Goal: Task Accomplishment & Management: Manage account settings

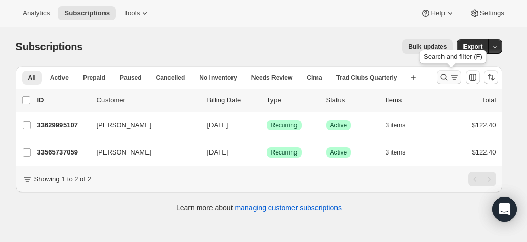
click at [449, 78] on icon "Search and filter results" at bounding box center [444, 77] width 10 height 10
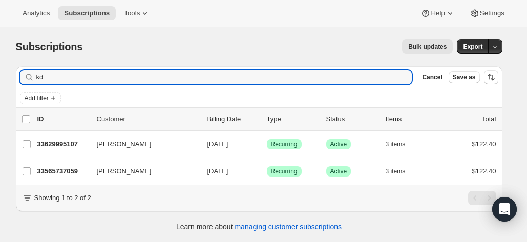
type input "k"
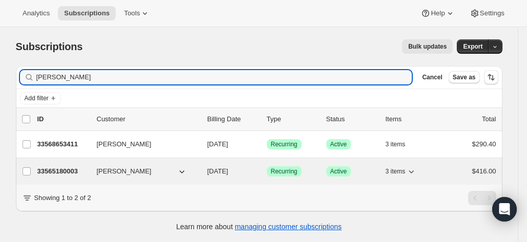
type input "[PERSON_NAME]"
click at [61, 169] on p "33565180003" at bounding box center [62, 172] width 51 height 10
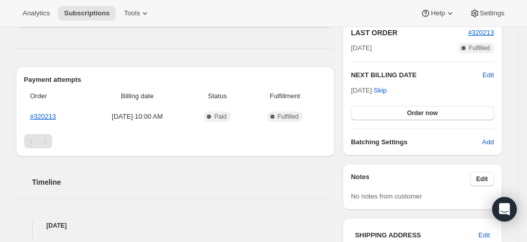
scroll to position [231, 0]
click at [49, 112] on link "#320213" at bounding box center [43, 116] width 26 height 8
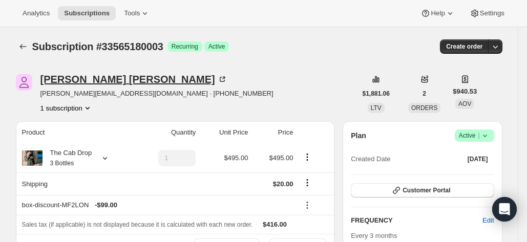
click at [76, 79] on div "Kelly Whitcomb" at bounding box center [133, 79] width 187 height 10
click at [312, 31] on div "Subscription #33565180003. This page is ready Subscription #33565180003 Success…" at bounding box center [259, 46] width 487 height 39
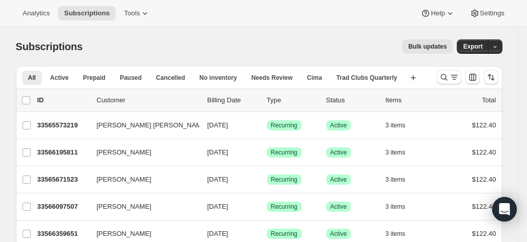
click at [424, 73] on div "All Active Prepaid Paused Cancelled No inventory Needs Review Cima Trad Clubs Q…" at bounding box center [222, 77] width 413 height 23
click at [449, 77] on icon "Search and filter results" at bounding box center [444, 77] width 10 height 10
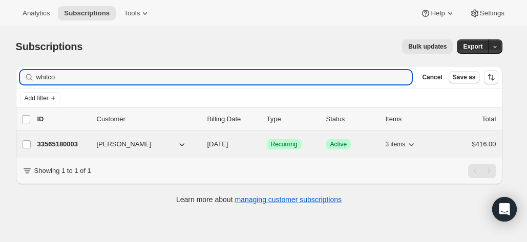
type input "whitco"
click at [60, 142] on p "33565180003" at bounding box center [62, 144] width 51 height 10
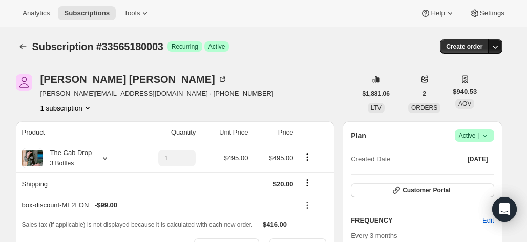
click at [498, 48] on icon "button" at bounding box center [495, 47] width 5 height 3
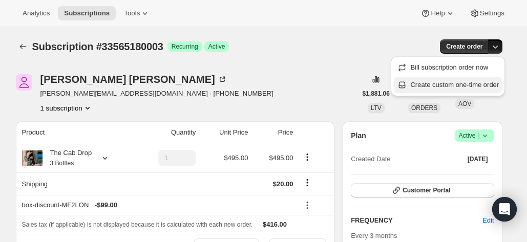
click at [467, 79] on button "Create custom one-time order" at bounding box center [448, 85] width 108 height 16
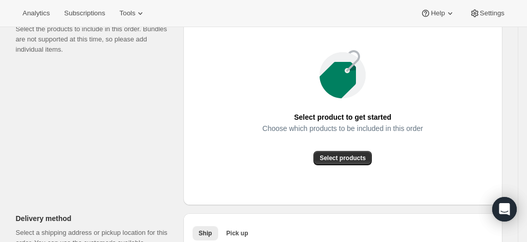
scroll to position [149, 0]
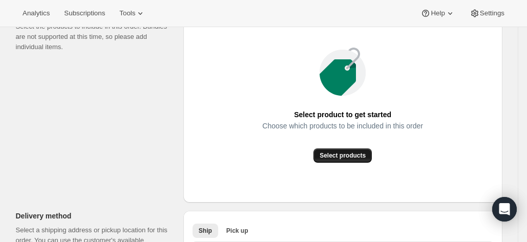
click at [354, 152] on span "Select products" at bounding box center [343, 156] width 46 height 8
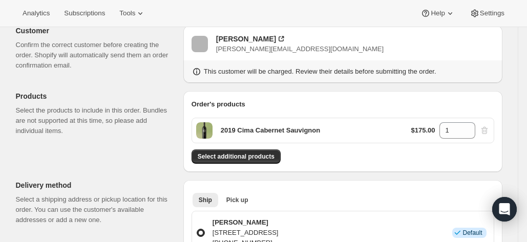
scroll to position [64, 0]
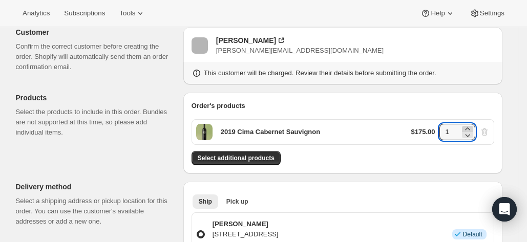
click at [466, 128] on icon at bounding box center [468, 129] width 10 height 10
click at [413, 163] on div "Select additional products" at bounding box center [343, 158] width 303 height 14
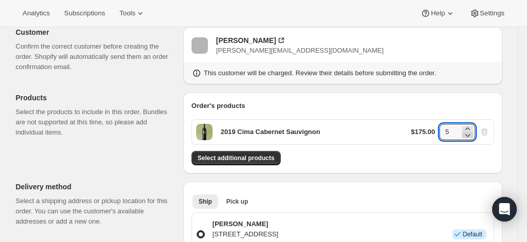
click at [468, 136] on icon at bounding box center [468, 135] width 10 height 10
type input "4"
click at [377, 130] on div "2019 Cima Cabernet Sauvignon $175.00 4" at bounding box center [343, 132] width 303 height 26
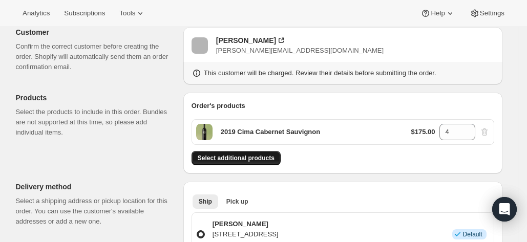
click at [269, 164] on button "Select additional products" at bounding box center [236, 158] width 89 height 14
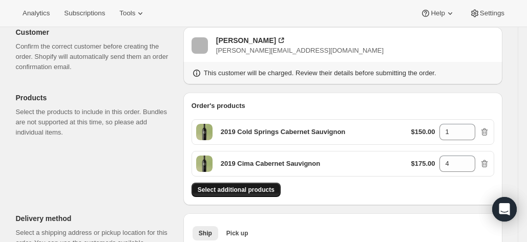
click at [241, 193] on span "Select additional products" at bounding box center [236, 190] width 77 height 8
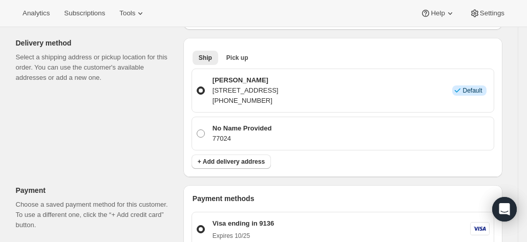
scroll to position [273, 0]
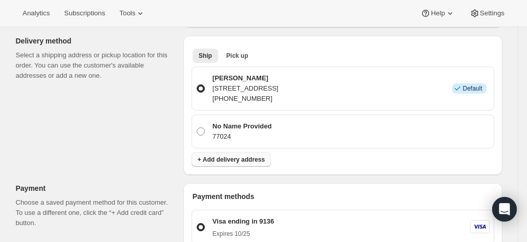
click at [254, 156] on span "+ Add delivery address" at bounding box center [231, 160] width 67 height 8
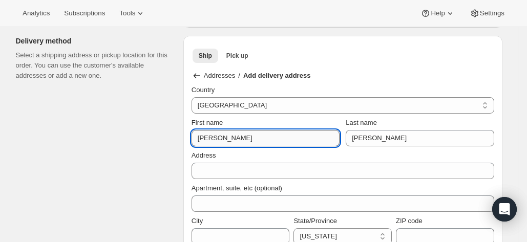
click at [256, 130] on input "Kelly" at bounding box center [266, 138] width 148 height 16
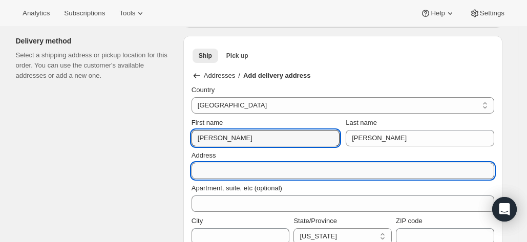
click at [238, 169] on input "Address" at bounding box center [343, 171] width 303 height 16
paste input "Kelly Whitcomb C/O Shipping Plus 325 Front Street Evanston WY 82930"
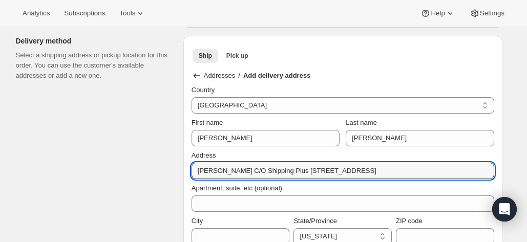
drag, startPoint x: 250, startPoint y: 170, endPoint x: 166, endPoint y: 167, distance: 83.6
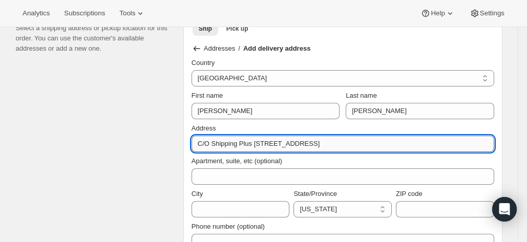
scroll to position [301, 0]
drag, startPoint x: 369, startPoint y: 138, endPoint x: 343, endPoint y: 138, distance: 26.1
click at [343, 138] on input "C/O Shipping Plus 325 Front Street Evanston WY 82930" at bounding box center [343, 143] width 303 height 16
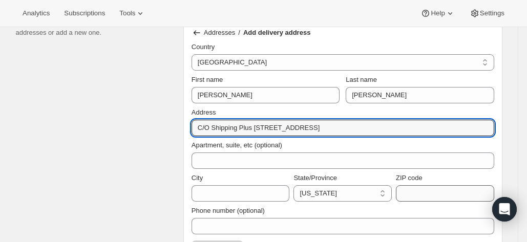
type input "C/O Shipping Plus 325 Front Street Evanston WY"
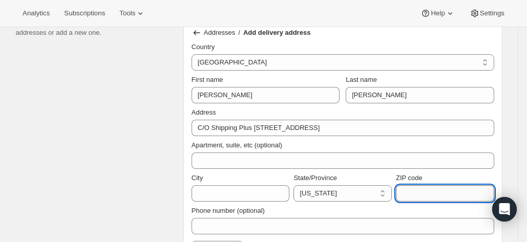
click at [406, 191] on input "ZIP code" at bounding box center [445, 193] width 98 height 16
paste input "82930"
click at [412, 193] on input "82930" at bounding box center [445, 193] width 98 height 16
type input "82930"
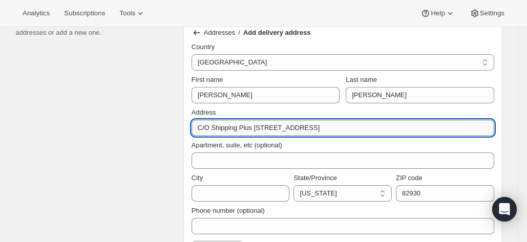
click at [377, 132] on input "C/O Shipping Plus 325 Front Street Evanston WY" at bounding box center [343, 128] width 303 height 16
click at [344, 188] on select "California Nevada Oregon Florida Georgia Alabama Arizona Arkansas Connecticut D…" at bounding box center [343, 193] width 98 height 16
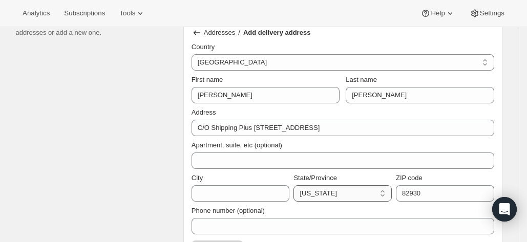
select select "WY"
click at [297, 185] on select "California Nevada Oregon Florida Georgia Alabama Arizona Arkansas Connecticut D…" at bounding box center [343, 193] width 98 height 16
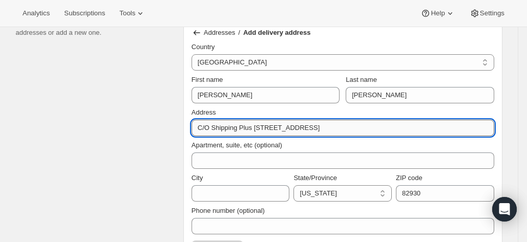
click at [348, 129] on input "C/O Shipping Plus 325 Front Street Evanston WY" at bounding box center [343, 128] width 303 height 16
drag, startPoint x: 348, startPoint y: 129, endPoint x: 305, endPoint y: 127, distance: 43.6
click at [305, 127] on input "C/O Shipping Plus 325 Front Street Evanston" at bounding box center [343, 128] width 303 height 16
type input "C/O Shipping Plus 325 Front Street"
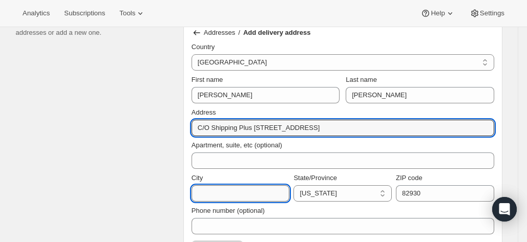
click at [238, 196] on input "City" at bounding box center [241, 193] width 98 height 16
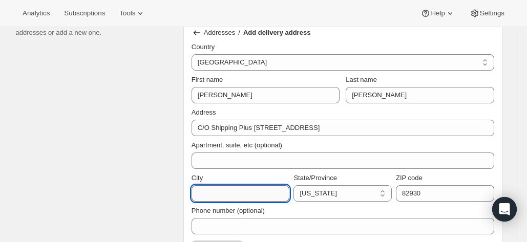
paste input "Evanston"
type input "Evanston"
click at [237, 169] on div "City Evanston State/Province California Nevada Oregon Florida Georgia Alabama A…" at bounding box center [343, 185] width 303 height 33
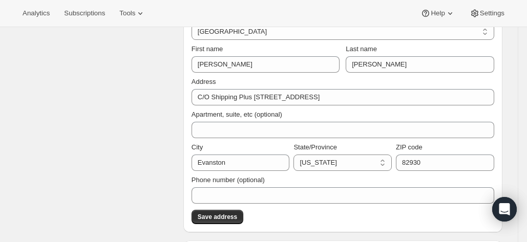
scroll to position [360, 0]
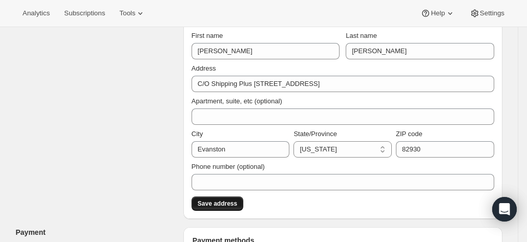
click at [223, 203] on span "Save address" at bounding box center [217, 204] width 39 height 8
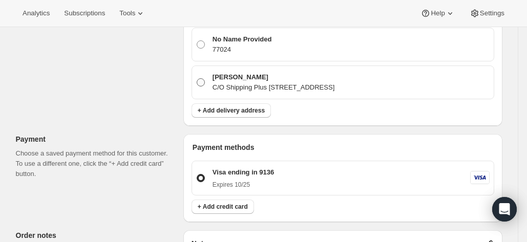
click at [205, 81] on span at bounding box center [201, 82] width 8 height 8
click at [197, 79] on input "Kelly Whitcomb C/O Shipping Plus 325 Front Street , Evanston, WY, 82930, United…" at bounding box center [197, 78] width 1 height 1
radio input "true"
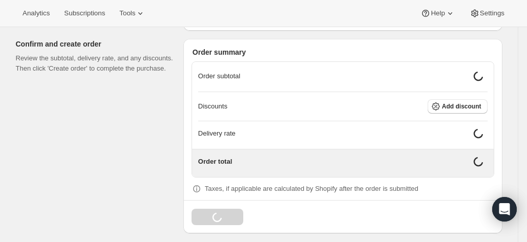
scroll to position [755, 0]
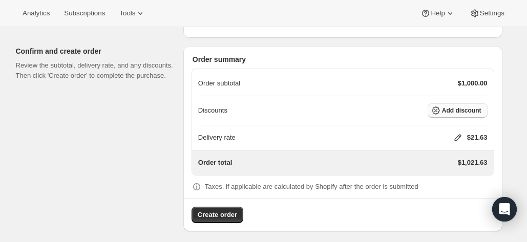
click at [448, 107] on span "Add discount" at bounding box center [461, 111] width 39 height 8
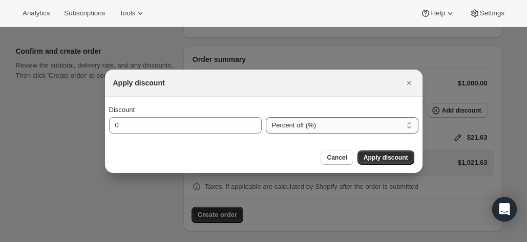
click at [302, 122] on select "Percent off (%) Amount off ($)" at bounding box center [342, 125] width 153 height 16
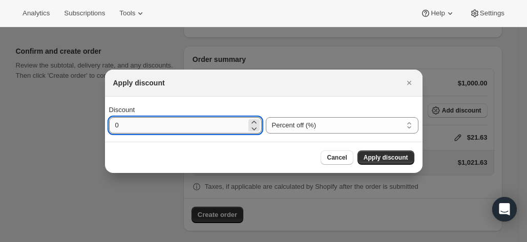
click at [239, 131] on input "0" at bounding box center [177, 125] width 137 height 16
click at [335, 156] on span "Cancel" at bounding box center [337, 158] width 20 height 8
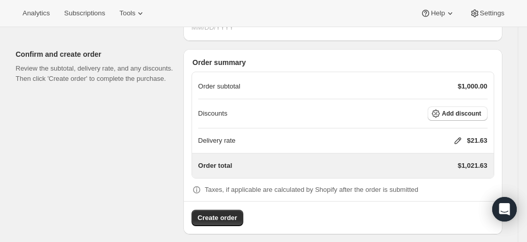
scroll to position [753, 0]
click at [455, 109] on span "Add discount" at bounding box center [461, 113] width 39 height 8
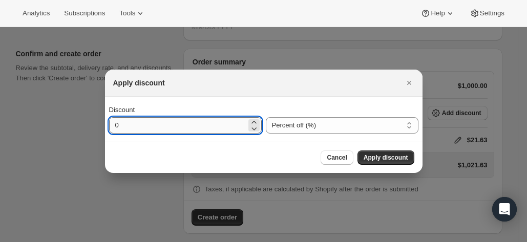
click at [204, 123] on input "0" at bounding box center [177, 125] width 137 height 16
type input "20"
click at [383, 153] on button "Apply discount" at bounding box center [386, 158] width 57 height 14
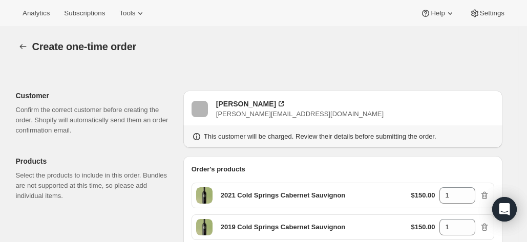
scroll to position [751, 0]
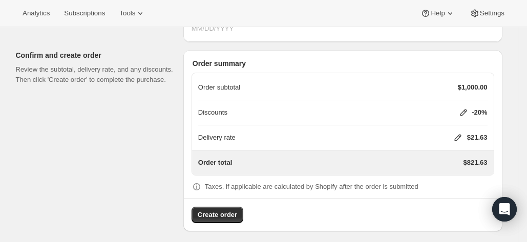
click at [461, 135] on icon at bounding box center [458, 138] width 7 height 7
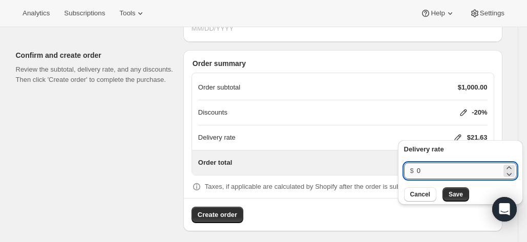
click at [438, 174] on input "0" at bounding box center [459, 171] width 85 height 16
click at [446, 194] on button "Save" at bounding box center [456, 195] width 27 height 14
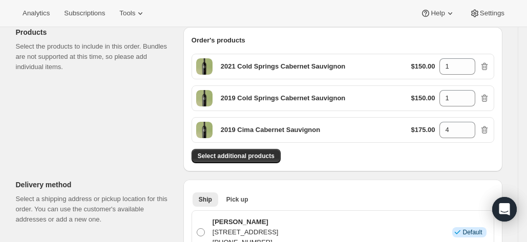
scroll to position [0, 0]
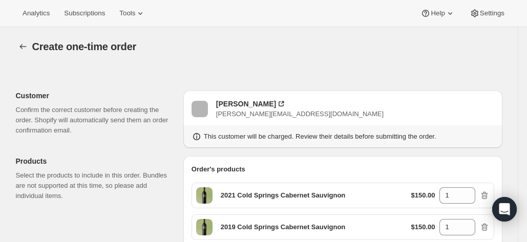
click at [270, 35] on div "Create one-time order. This page is ready Create one-time order" at bounding box center [259, 46] width 487 height 39
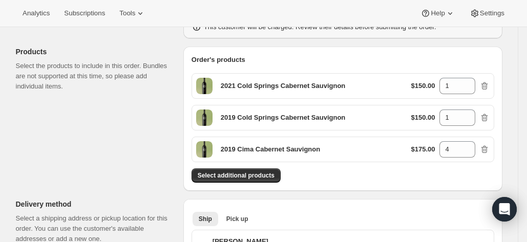
scroll to position [108, 0]
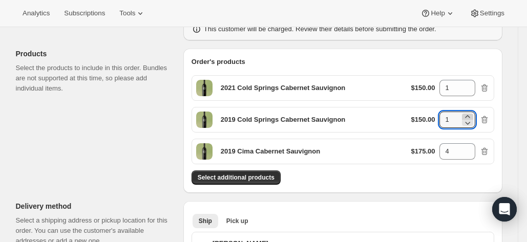
click at [469, 112] on icon at bounding box center [468, 117] width 10 height 10
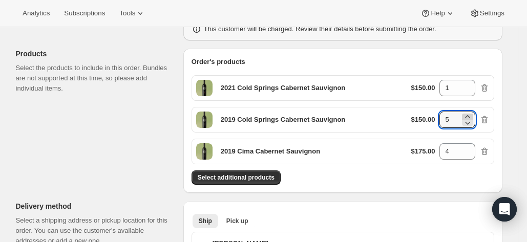
type input "6"
click at [386, 90] on div "2021 Cold Springs Cabernet Sauvignon $150.00 1" at bounding box center [343, 88] width 303 height 26
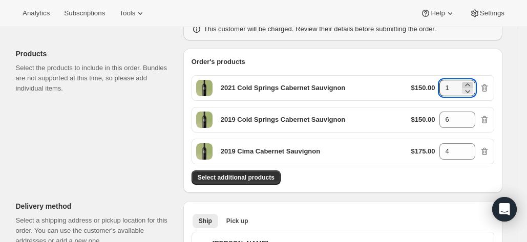
click at [470, 84] on icon at bounding box center [467, 85] width 5 height 3
type input "2"
click at [360, 112] on div "2019 Cold Springs Cabernet Sauvignon $150.00 6" at bounding box center [343, 120] width 303 height 26
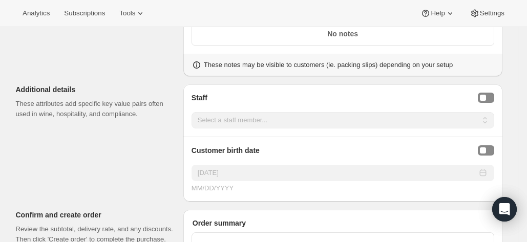
scroll to position [751, 0]
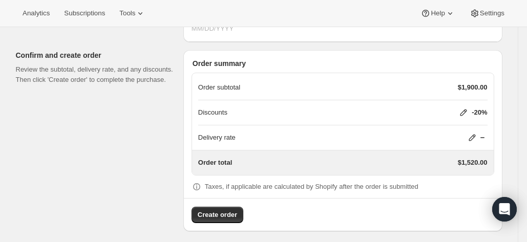
click at [212, 211] on span "Create order" at bounding box center [217, 215] width 39 height 10
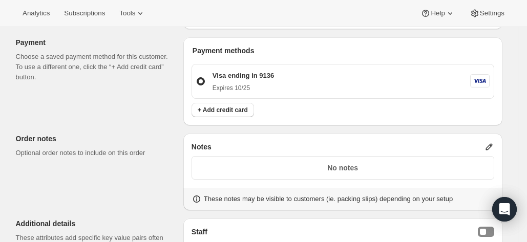
scroll to position [516, 0]
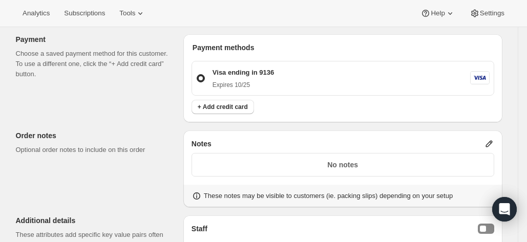
click at [142, 169] on div "Order error Error committing draft data: Validation failed: Shipping address ph…" at bounding box center [255, 37] width 495 height 972
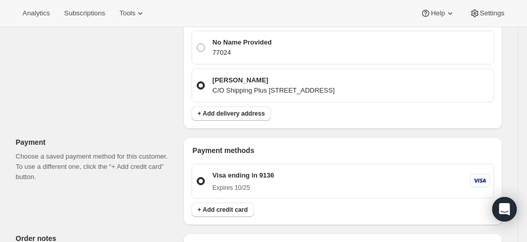
scroll to position [417, 0]
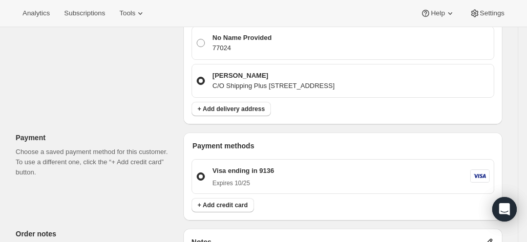
click at [260, 82] on p "C/O Shipping Plus 325 Front Street , Evanston, WY, 82930, United States" at bounding box center [274, 86] width 122 height 10
click at [197, 77] on input "Kelly Whitcomb C/O Shipping Plus 325 Front Street , Evanston, WY, 82930, United…" at bounding box center [197, 77] width 1 height 1
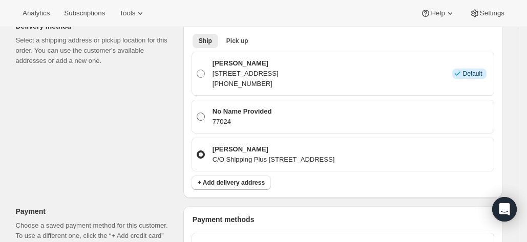
scroll to position [344, 0]
click at [245, 179] on span "+ Add delivery address" at bounding box center [231, 182] width 67 height 8
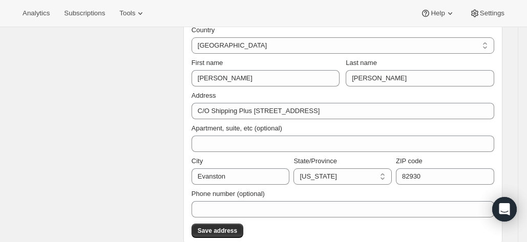
scroll to position [388, 0]
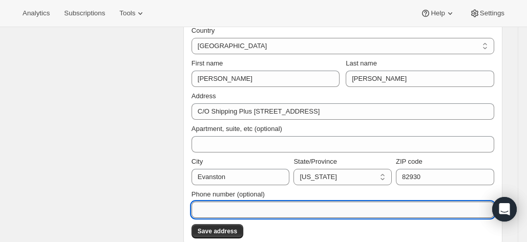
click at [283, 203] on input "Phone number (optional)" at bounding box center [343, 210] width 303 height 16
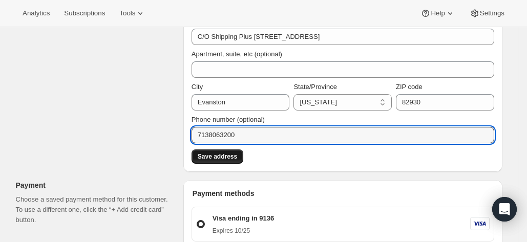
type input "7138063200"
click at [230, 159] on span "Save address" at bounding box center [217, 157] width 39 height 8
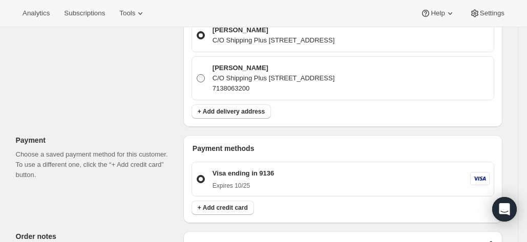
click at [204, 80] on span at bounding box center [200, 78] width 9 height 9
click at [197, 75] on input "Kelly Whitcomb C/O Shipping Plus 325 Front Street , Evanston, CA, 82930, United…" at bounding box center [197, 74] width 1 height 1
radio input "true"
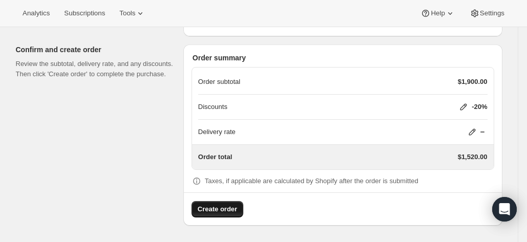
scroll to position [854, 0]
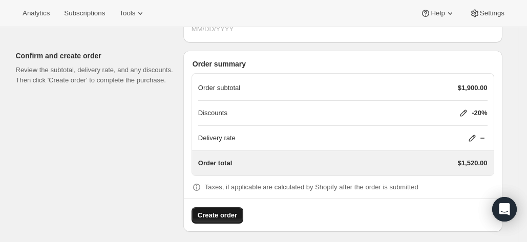
click at [222, 213] on span "Create order" at bounding box center [217, 216] width 39 height 10
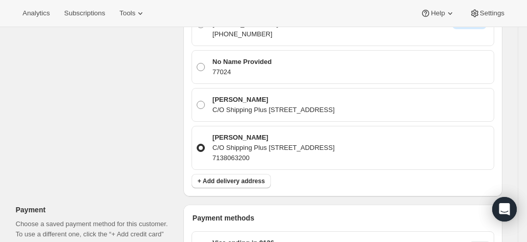
scroll to position [398, 0]
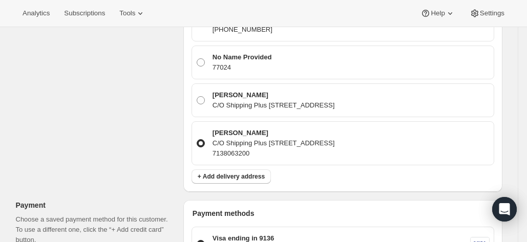
click at [237, 149] on p "7138063200" at bounding box center [274, 154] width 122 height 10
click at [197, 140] on input "Kelly Whitcomb C/O Shipping Plus 325 Front Street , Evanston, CA, 82930, United…" at bounding box center [197, 139] width 1 height 1
click at [237, 149] on p "7138063200" at bounding box center [274, 154] width 122 height 10
click at [197, 140] on input "Kelly Whitcomb C/O Shipping Plus 325 Front Street , Evanston, CA, 82930, United…" at bounding box center [197, 139] width 1 height 1
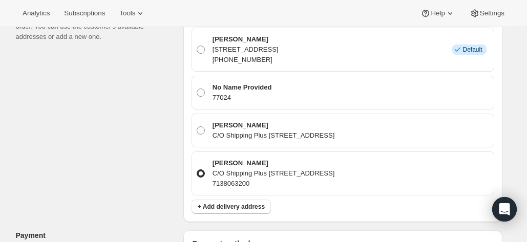
scroll to position [402, 0]
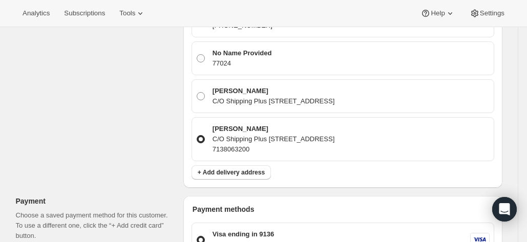
click at [204, 135] on span at bounding box center [201, 139] width 8 height 8
click at [197, 135] on input "Kelly Whitcomb C/O Shipping Plus 325 Front Street , Evanston, CA, 82930, United…" at bounding box center [197, 135] width 1 height 1
click at [254, 145] on p "7138063200" at bounding box center [274, 150] width 122 height 10
click at [197, 136] on input "Kelly Whitcomb C/O Shipping Plus 325 Front Street , Evanston, CA, 82930, United…" at bounding box center [197, 135] width 1 height 1
click at [242, 171] on span "+ Add delivery address" at bounding box center [231, 173] width 67 height 8
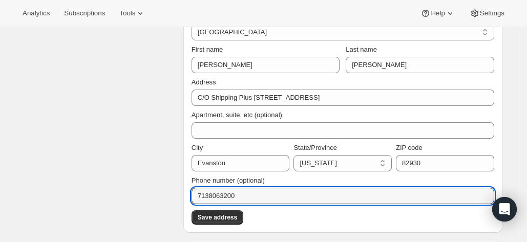
drag, startPoint x: 251, startPoint y: 193, endPoint x: 176, endPoint y: 182, distance: 75.6
click at [176, 182] on div "Order error Error committing draft data: Validation failed: Shipping address ph…" at bounding box center [255, 196] width 495 height 1065
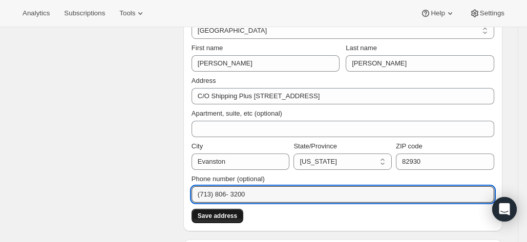
scroll to position [405, 0]
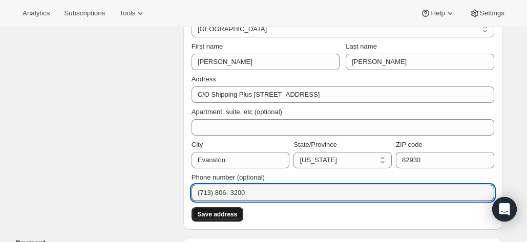
type input "(713) 806- 3200"
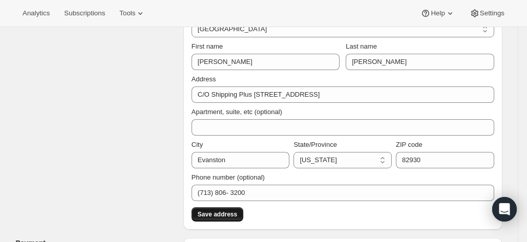
click at [224, 215] on span "Save address" at bounding box center [217, 215] width 39 height 8
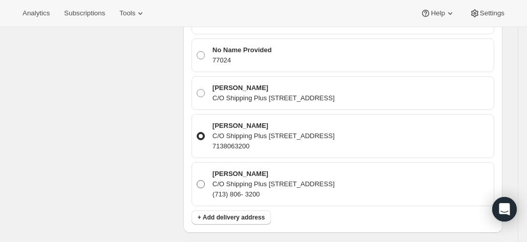
click at [204, 181] on span at bounding box center [201, 184] width 8 height 8
click at [197, 181] on input "Kelly Whitcomb C/O Shipping Plus 325 Front Street , Evanston, CA, 82930, United…" at bounding box center [197, 180] width 1 height 1
radio input "true"
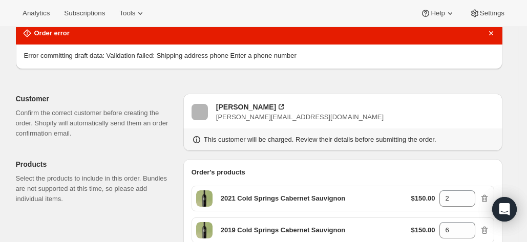
scroll to position [0, 0]
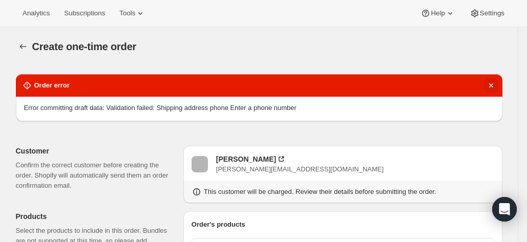
click at [497, 83] on icon "Dismiss notification" at bounding box center [491, 85] width 10 height 10
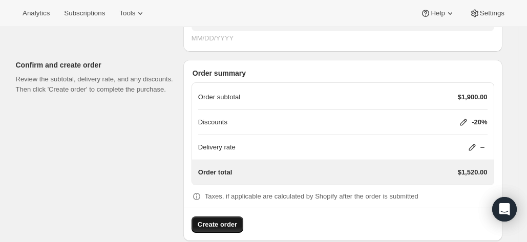
scroll to position [847, 0]
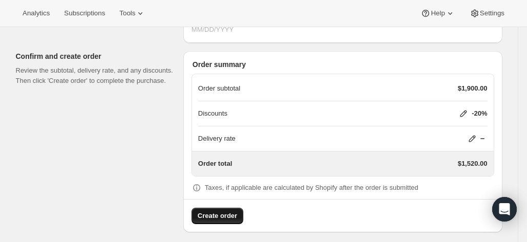
click at [232, 211] on span "Create order" at bounding box center [217, 216] width 39 height 10
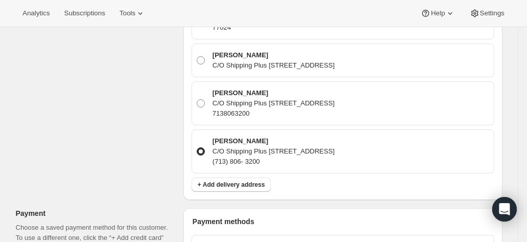
click at [101, 139] on div "Customer Confirm the correct customer before creating the order. Shopify will a…" at bounding box center [255, 190] width 495 height 1013
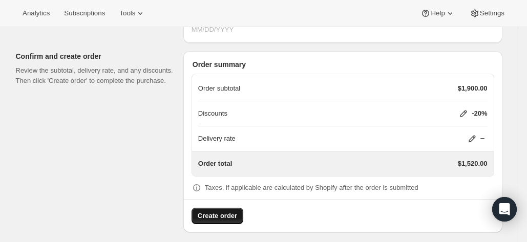
click at [208, 211] on span "Create order" at bounding box center [217, 216] width 39 height 10
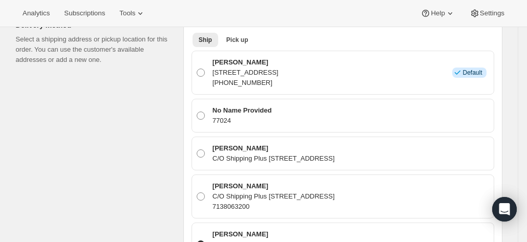
scroll to position [0, 0]
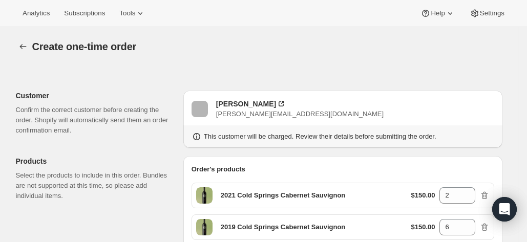
drag, startPoint x: 252, startPoint y: 103, endPoint x: 139, endPoint y: 92, distance: 113.3
click at [139, 92] on p "Customer" at bounding box center [95, 96] width 159 height 10
drag, startPoint x: 229, startPoint y: 100, endPoint x: 158, endPoint y: 38, distance: 94.4
click at [158, 38] on div "Create one-time order. This page is ready Create one-time order" at bounding box center [259, 46] width 487 height 39
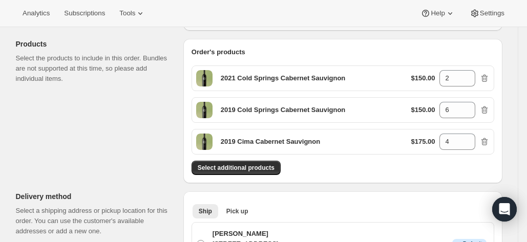
scroll to position [125, 0]
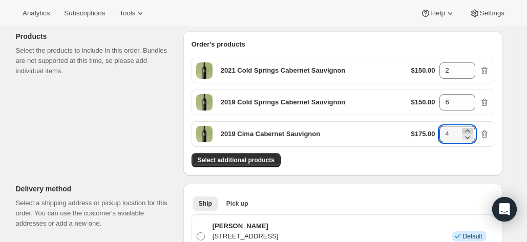
click at [471, 128] on icon at bounding box center [468, 131] width 10 height 10
type input "6"
click at [473, 104] on icon at bounding box center [468, 105] width 10 height 10
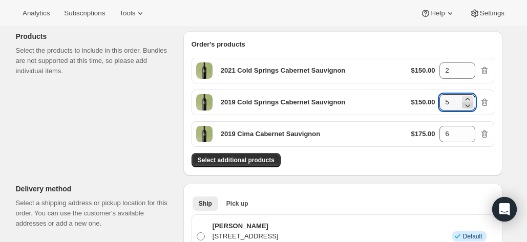
click at [470, 105] on icon at bounding box center [467, 106] width 5 height 3
type input "4"
click at [384, 155] on div "Select additional products" at bounding box center [343, 160] width 303 height 14
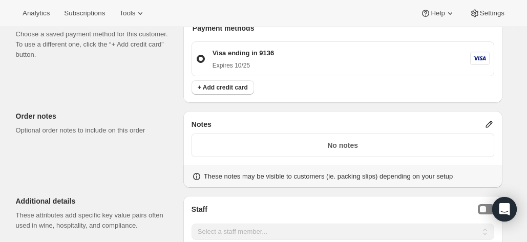
scroll to position [549, 0]
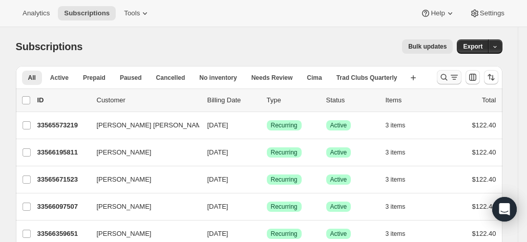
click at [460, 73] on icon "Search and filter results" at bounding box center [454, 77] width 10 height 10
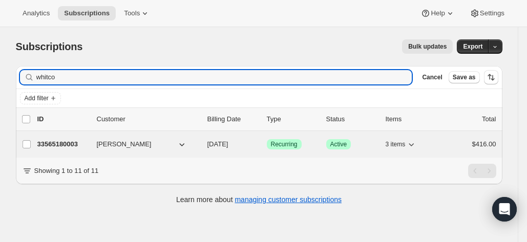
type input "whitco"
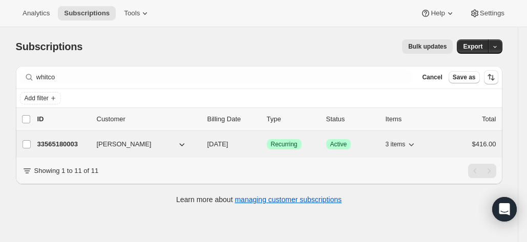
click at [66, 139] on p "33565180003" at bounding box center [62, 144] width 51 height 10
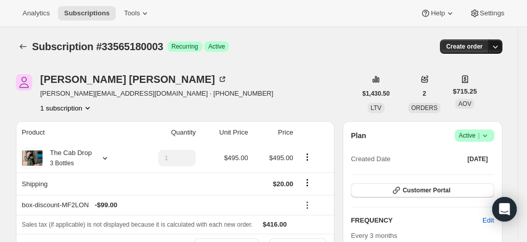
click at [500, 39] on button "button" at bounding box center [495, 46] width 14 height 14
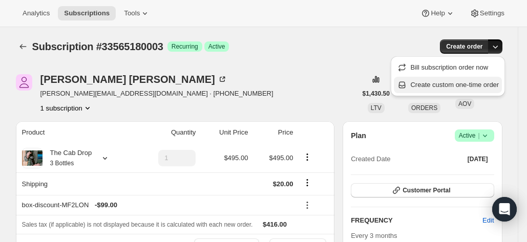
click at [471, 81] on span "Create custom one-time order" at bounding box center [454, 85] width 89 height 8
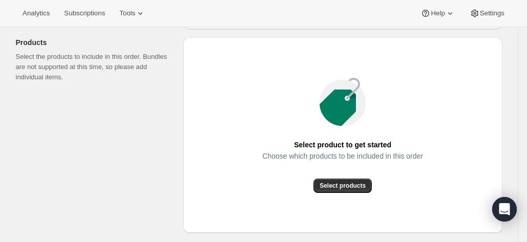
scroll to position [132, 0]
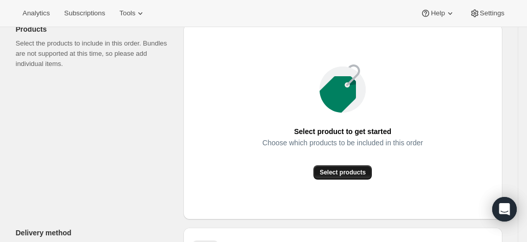
click at [339, 171] on span "Select products" at bounding box center [343, 173] width 46 height 8
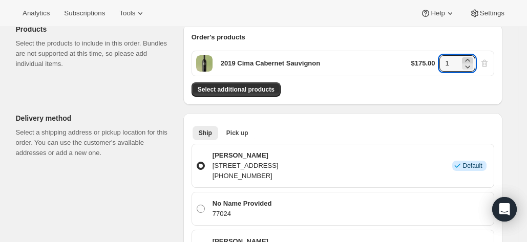
click at [470, 60] on icon at bounding box center [468, 60] width 10 height 10
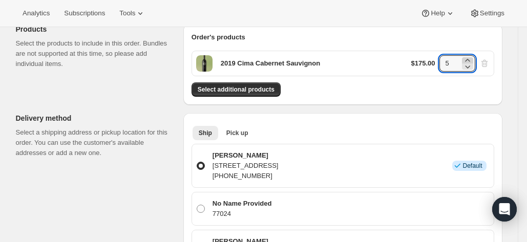
type input "6"
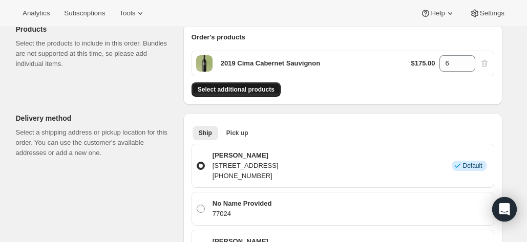
click at [257, 90] on span "Select additional products" at bounding box center [236, 90] width 77 height 8
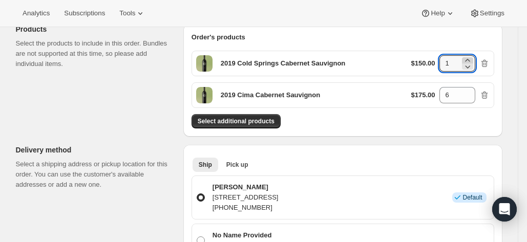
click at [470, 60] on icon at bounding box center [467, 60] width 5 height 3
click at [473, 67] on icon at bounding box center [468, 66] width 10 height 10
click at [264, 126] on button "Select additional products" at bounding box center [236, 121] width 89 height 14
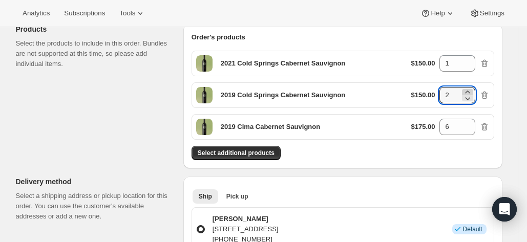
click at [467, 89] on icon at bounding box center [468, 92] width 10 height 10
type input "4"
click at [472, 59] on icon at bounding box center [468, 60] width 10 height 10
type input "2"
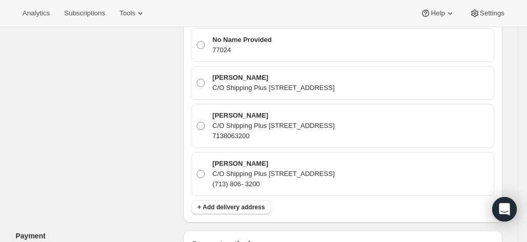
scroll to position [112, 0]
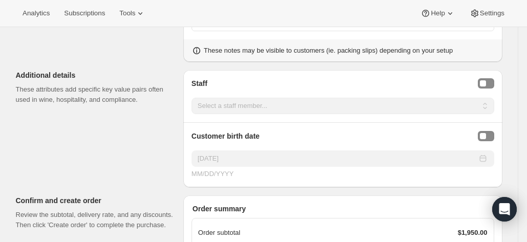
scroll to position [851, 0]
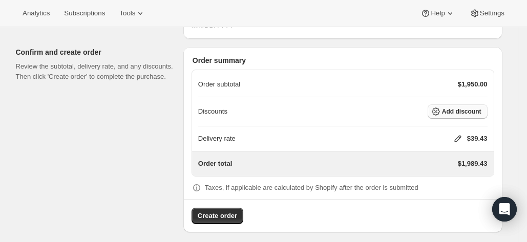
click at [453, 108] on span "Add discount" at bounding box center [461, 112] width 39 height 8
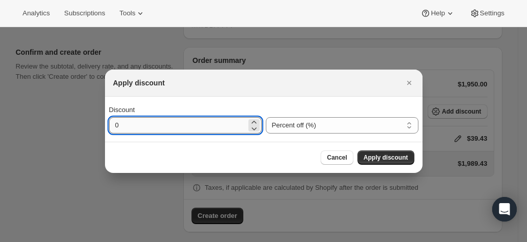
click at [212, 126] on input "0" at bounding box center [177, 125] width 137 height 16
click at [241, 133] on input "20" at bounding box center [177, 125] width 137 height 16
type input "20"
click at [371, 157] on span "Apply discount" at bounding box center [386, 158] width 45 height 8
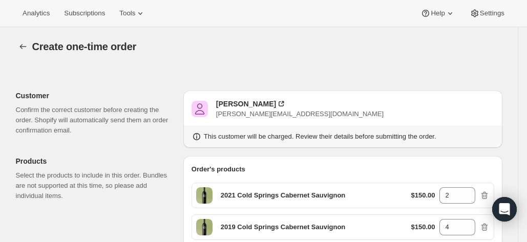
scroll to position [847, 0]
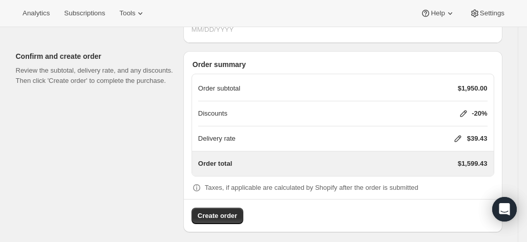
click at [460, 136] on icon at bounding box center [458, 139] width 7 height 7
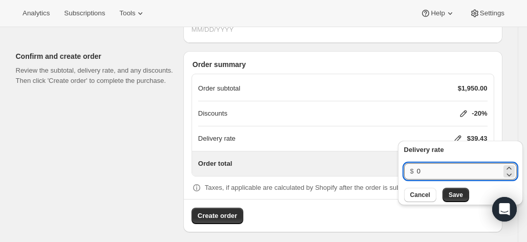
click at [436, 172] on input "0" at bounding box center [459, 171] width 85 height 16
click at [450, 191] on button "Save" at bounding box center [456, 195] width 27 height 14
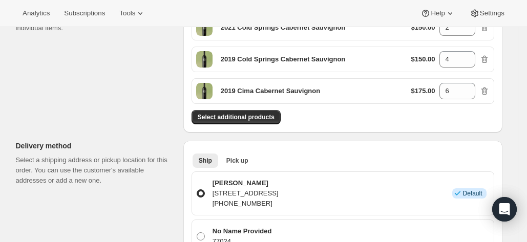
scroll to position [117, 0]
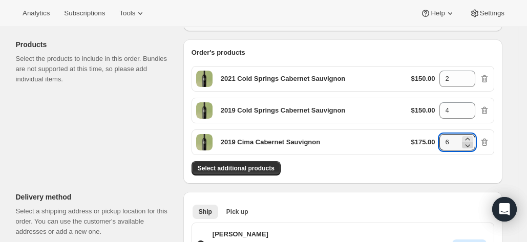
click at [469, 145] on icon at bounding box center [467, 146] width 5 height 3
type input "4"
click at [470, 105] on icon at bounding box center [468, 107] width 10 height 10
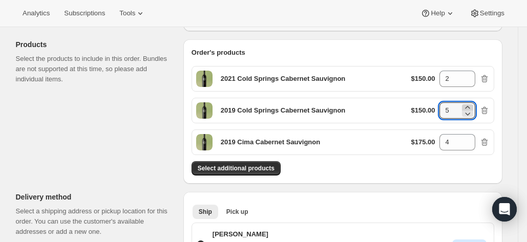
click at [470, 105] on icon at bounding box center [468, 107] width 10 height 10
type input "6"
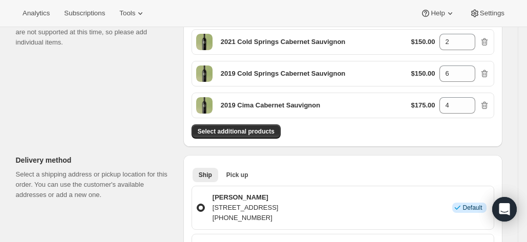
scroll to position [360, 0]
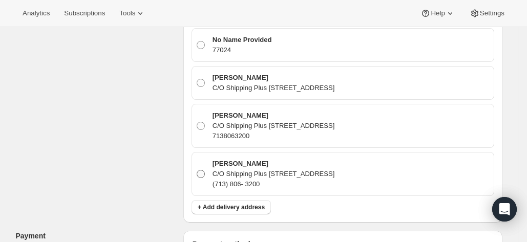
click at [306, 164] on p "Kelly Whitcomb" at bounding box center [274, 164] width 122 height 10
click at [197, 170] on input "Kelly Whitcomb C/O Shipping Plus 325 Front Street , Evanston, CA, 82930, United…" at bounding box center [197, 170] width 1 height 1
radio input "true"
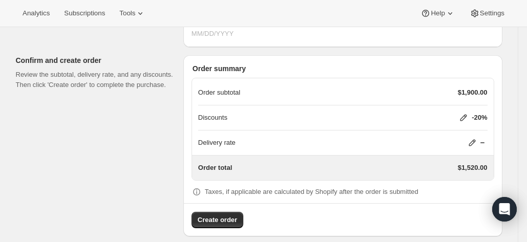
scroll to position [902, 0]
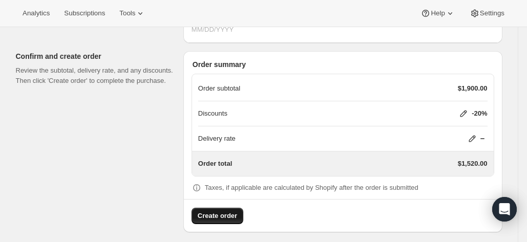
click at [233, 214] on span "Create order" at bounding box center [217, 216] width 39 height 10
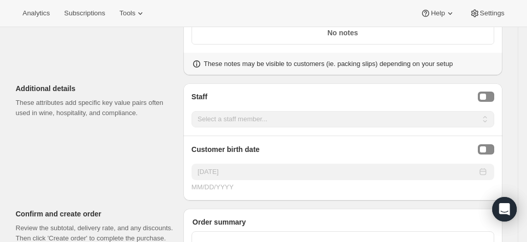
scroll to position [666, 0]
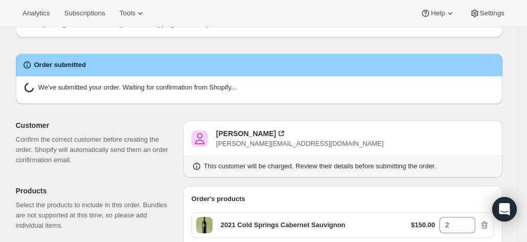
radio input "true"
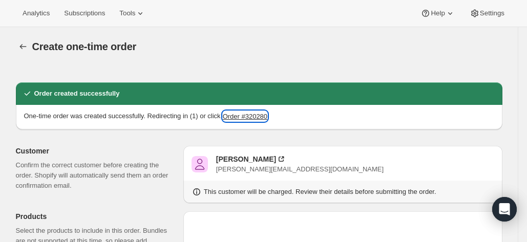
click at [242, 113] on button "Order #320280" at bounding box center [245, 116] width 45 height 10
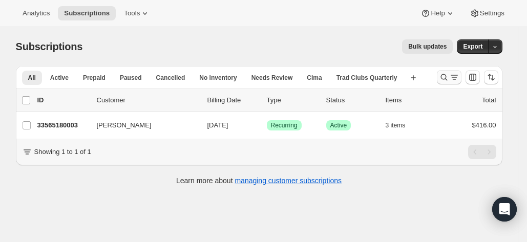
click at [443, 79] on icon "Search and filter results" at bounding box center [444, 77] width 10 height 10
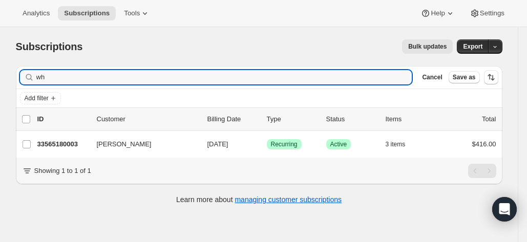
type input "w"
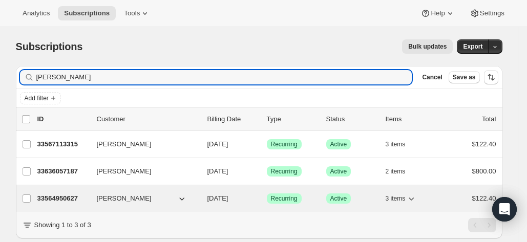
type input "steen"
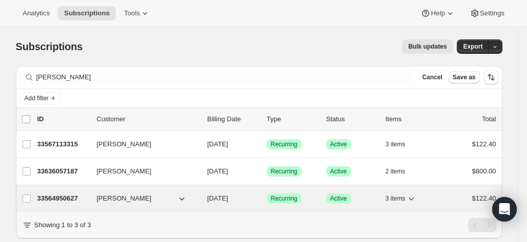
click at [51, 197] on p "33564950627" at bounding box center [62, 199] width 51 height 10
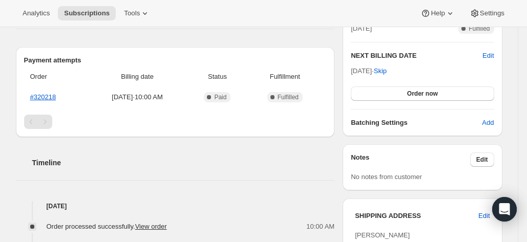
scroll to position [251, 0]
click at [46, 95] on link "#320218" at bounding box center [43, 97] width 26 height 8
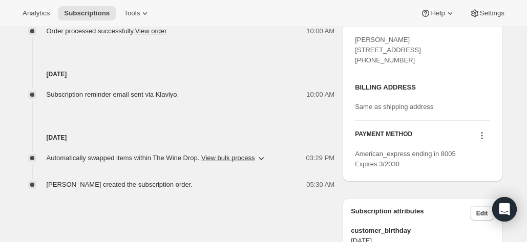
scroll to position [446, 0]
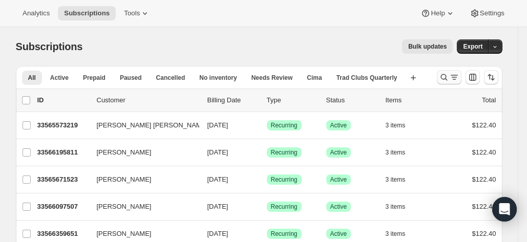
click at [444, 79] on icon "Search and filter results" at bounding box center [444, 77] width 10 height 10
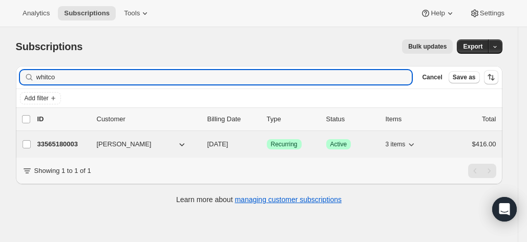
type input "whitco"
click at [63, 142] on p "33565180003" at bounding box center [62, 144] width 51 height 10
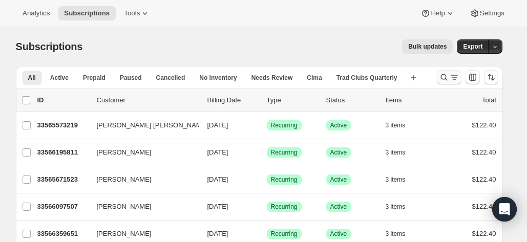
click at [449, 79] on icon "Search and filter results" at bounding box center [444, 77] width 10 height 10
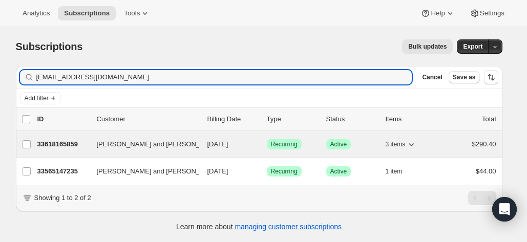
type input "megankimps@gmail.com"
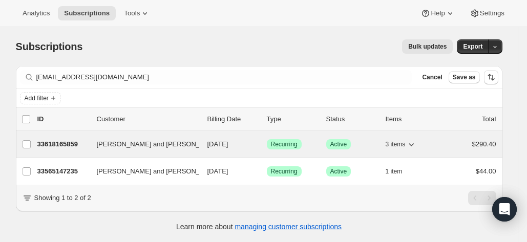
click at [60, 139] on p "33618165859" at bounding box center [62, 144] width 51 height 10
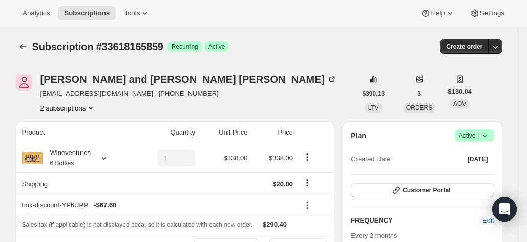
scroll to position [175, 0]
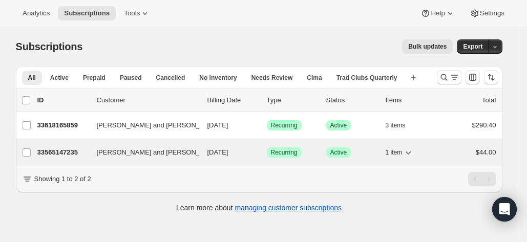
click at [65, 154] on p "33565147235" at bounding box center [62, 153] width 51 height 10
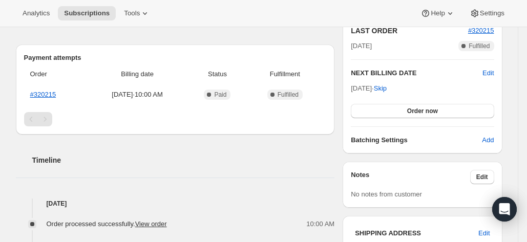
scroll to position [231, 0]
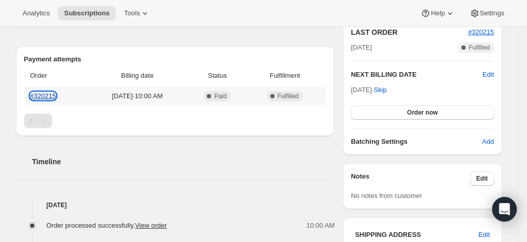
click at [44, 92] on link "#320215" at bounding box center [43, 96] width 26 height 8
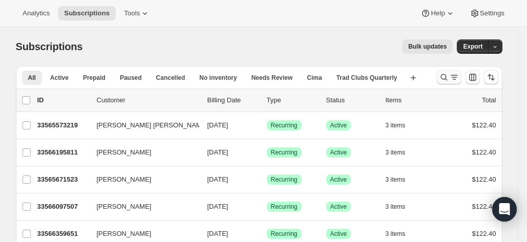
click at [455, 82] on icon "Search and filter results" at bounding box center [454, 77] width 10 height 10
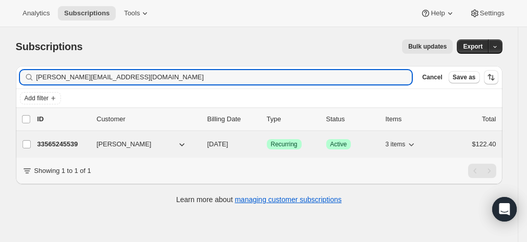
type input "[PERSON_NAME][EMAIL_ADDRESS][DOMAIN_NAME]"
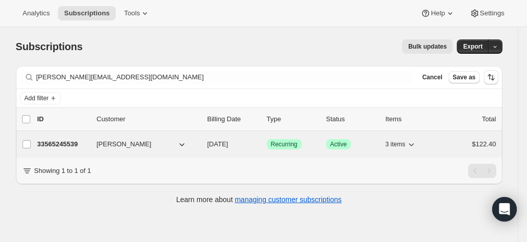
click at [49, 145] on p "33565245539" at bounding box center [62, 144] width 51 height 10
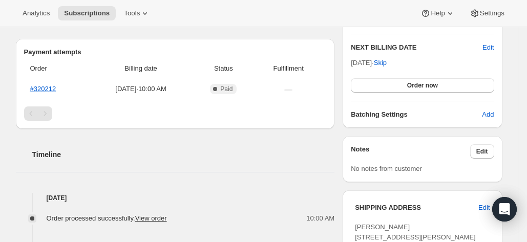
scroll to position [261, 0]
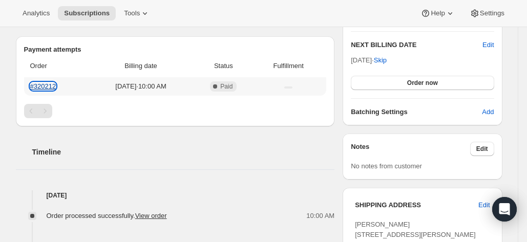
click at [47, 87] on link "#320212" at bounding box center [43, 87] width 26 height 8
